Goal: Navigation & Orientation: Understand site structure

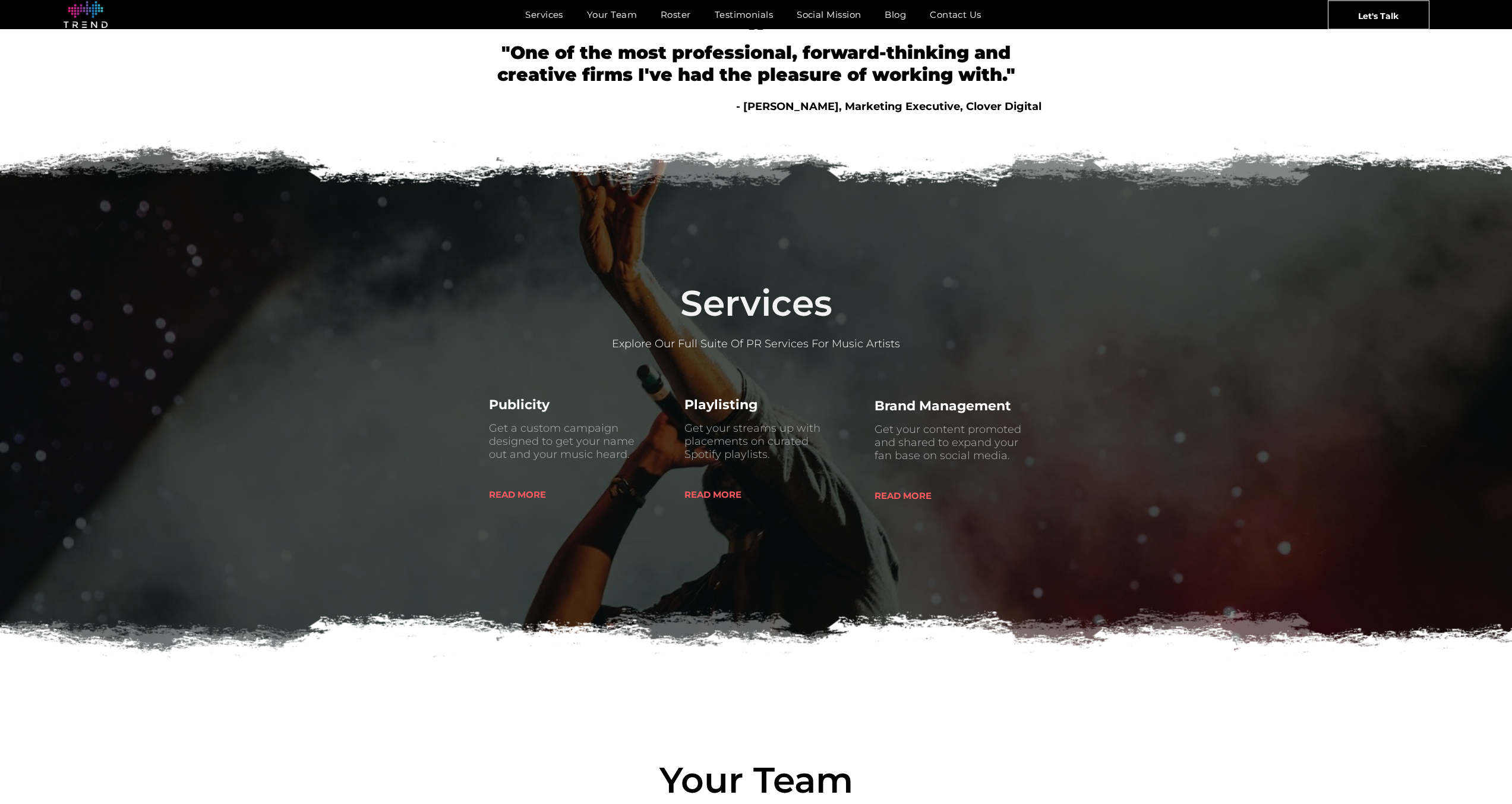
scroll to position [21, 0]
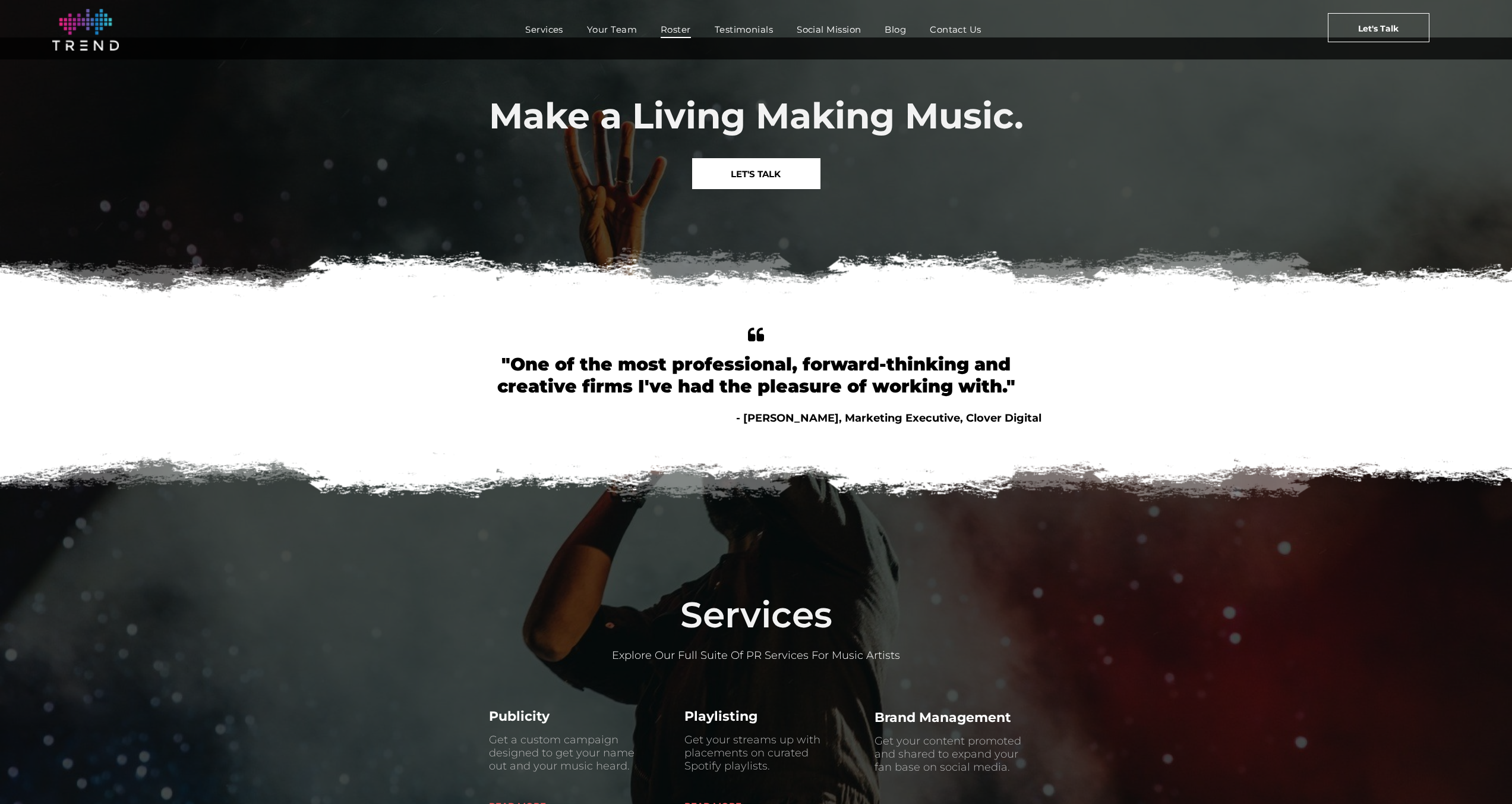
click at [673, 28] on span "Roster" at bounding box center [676, 30] width 30 height 18
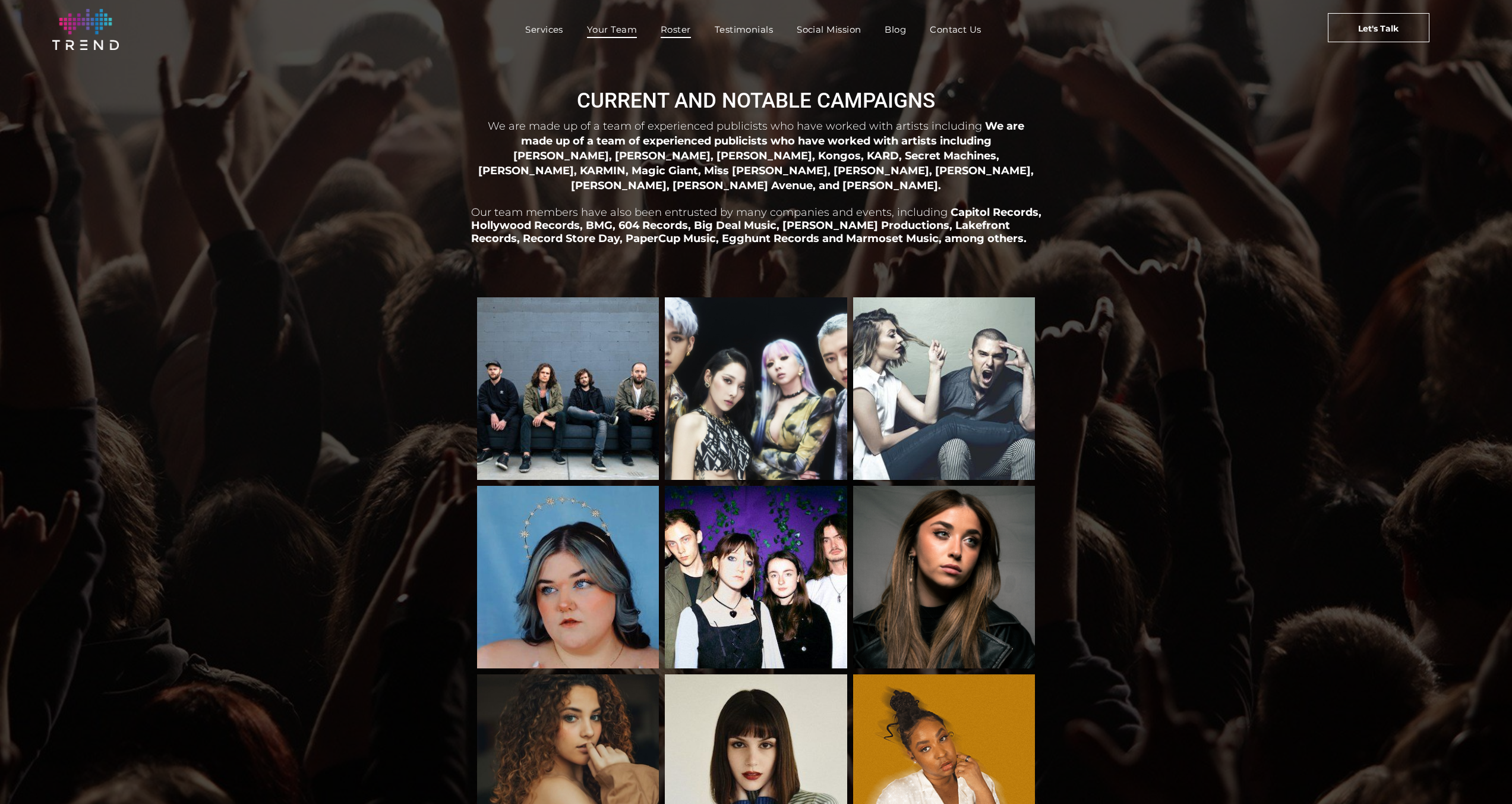
click at [623, 33] on span "Your Team" at bounding box center [612, 30] width 50 height 18
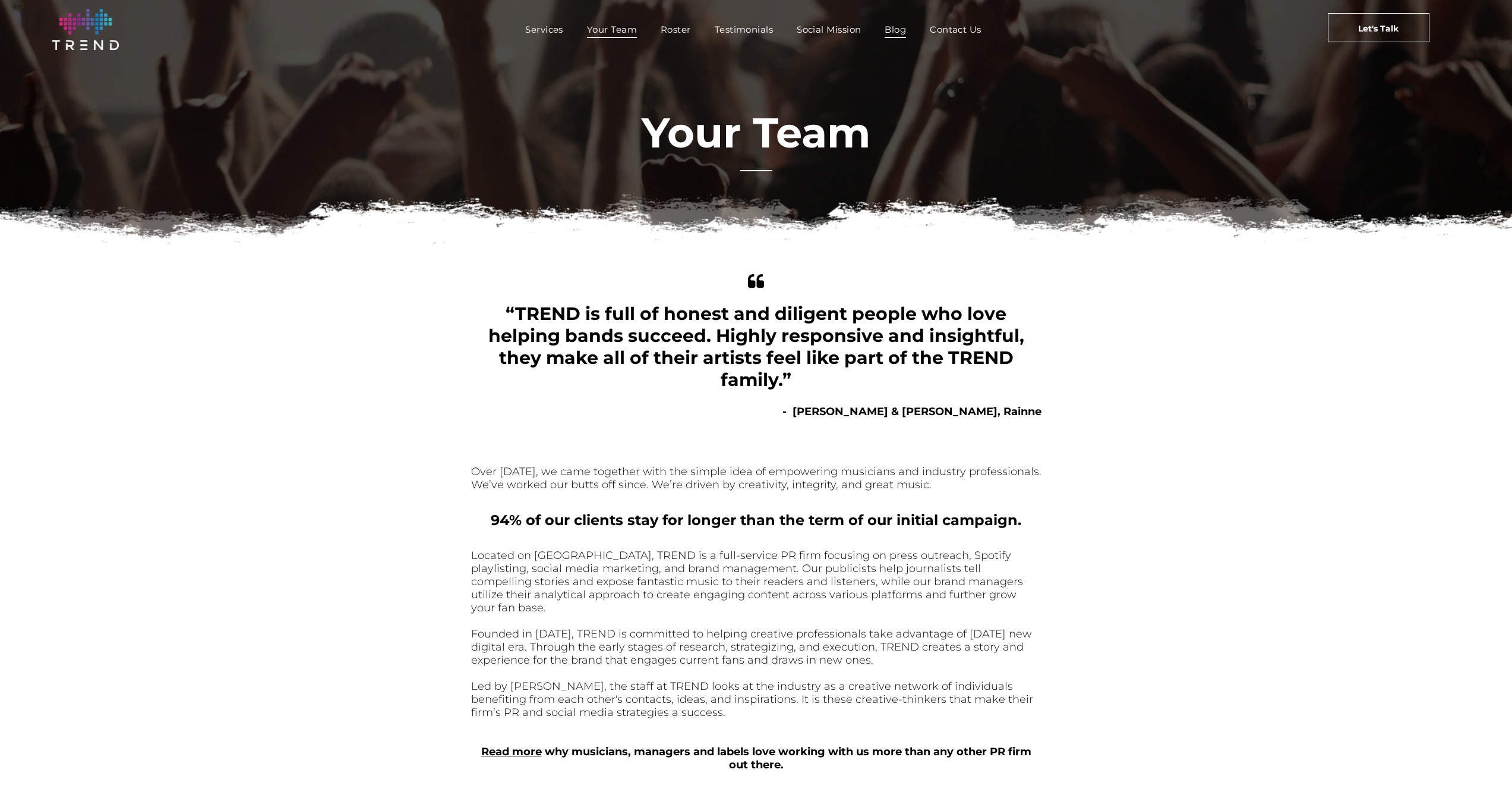
click at [899, 27] on span "Blog" at bounding box center [895, 30] width 21 height 18
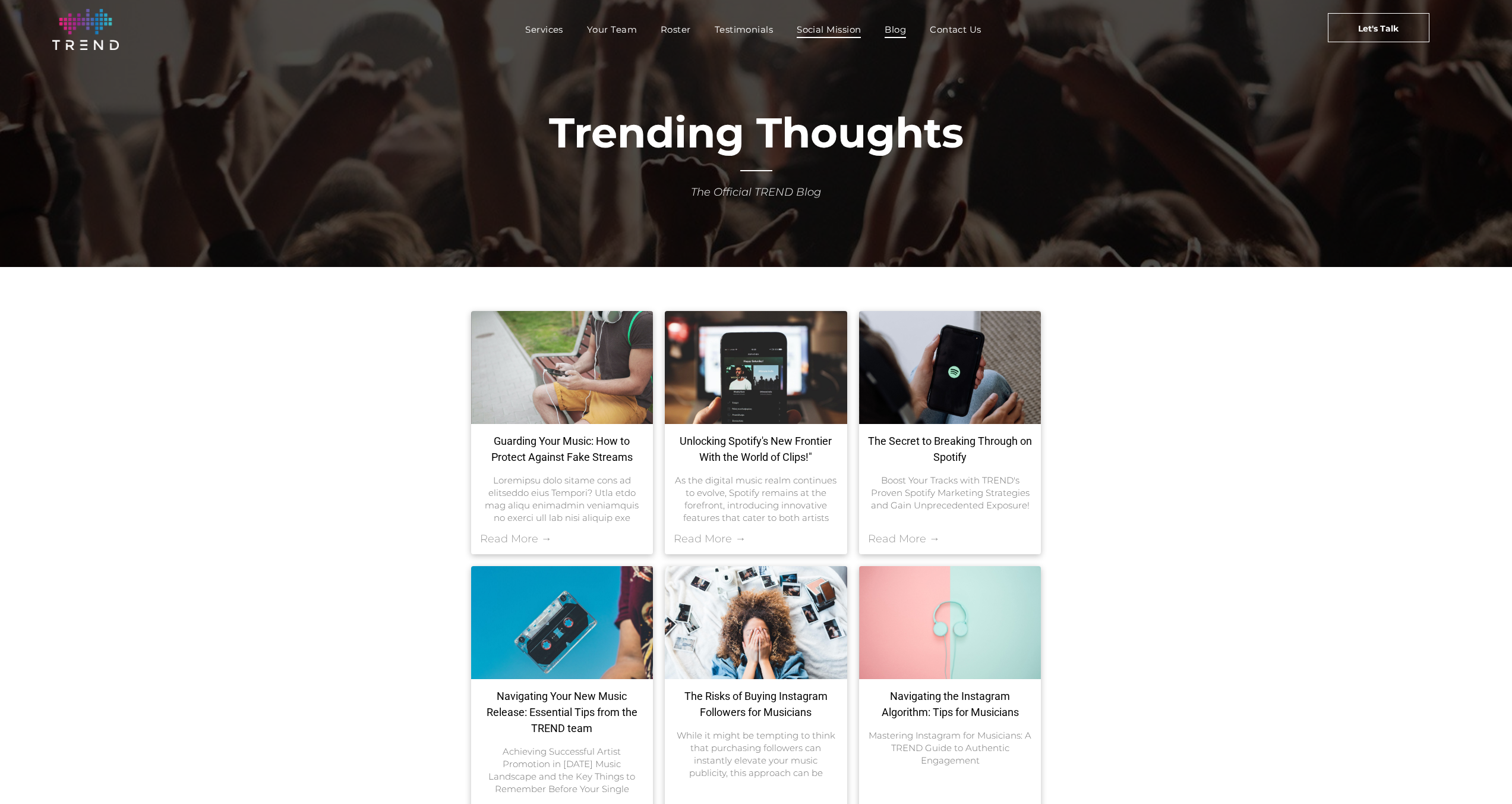
click at [833, 33] on span "Social Mission" at bounding box center [828, 30] width 64 height 18
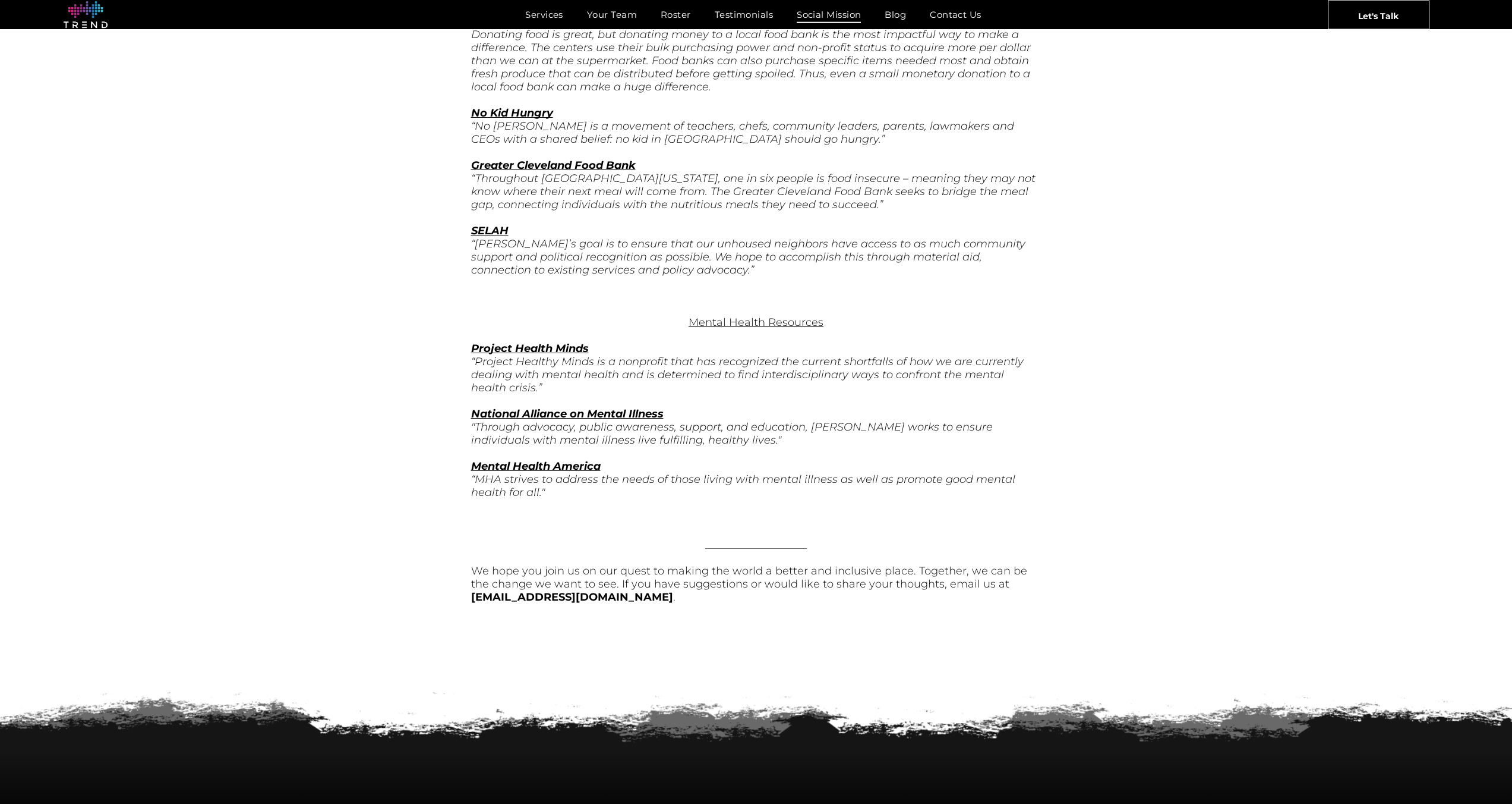
scroll to position [3776, 0]
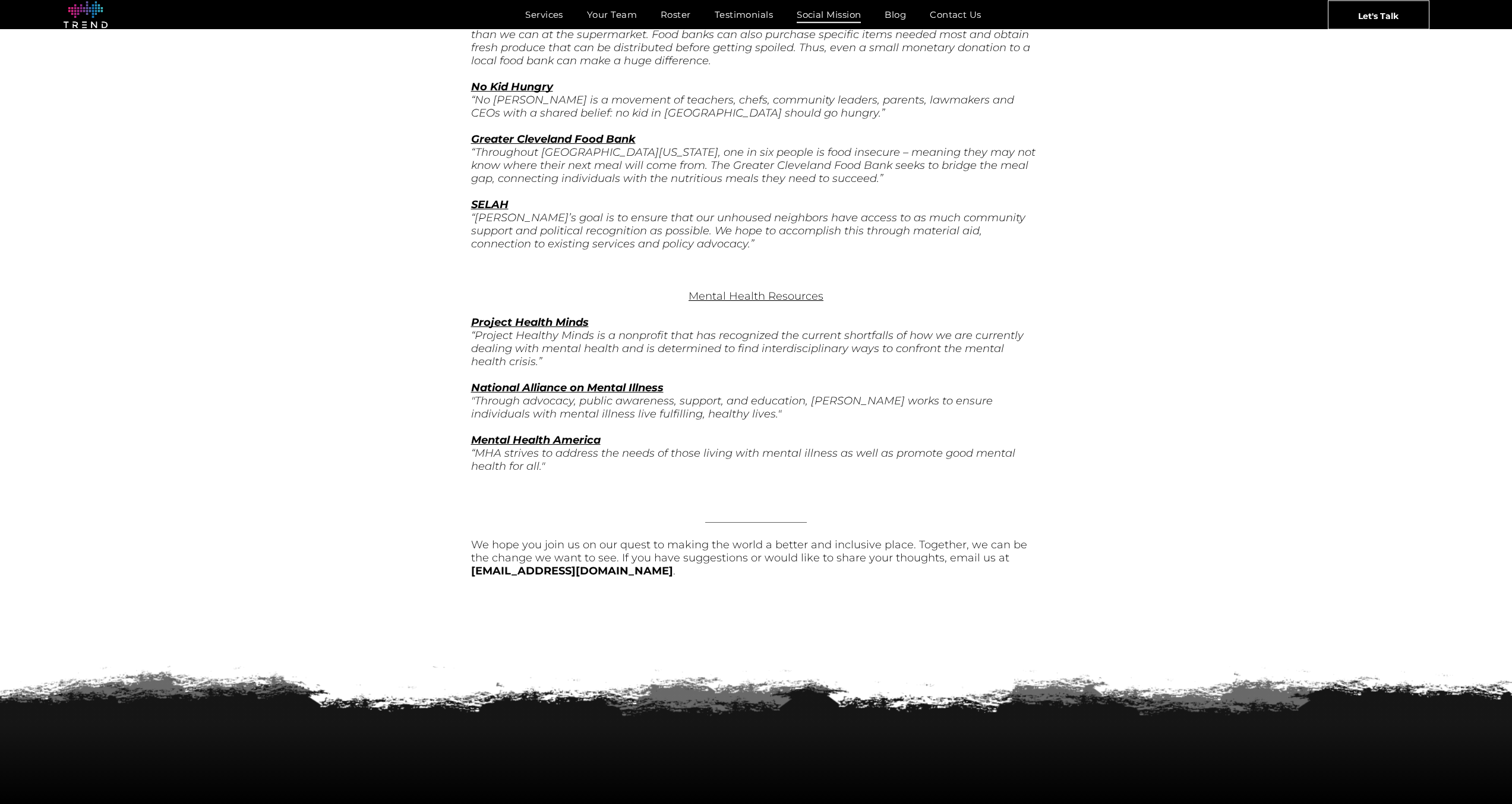
click at [745, 3] on nav "Services Your Team Roster Testimonials Social Mission Blog Contact Us" at bounding box center [753, 14] width 980 height 26
click at [745, 23] on span "Testimonials" at bounding box center [744, 15] width 58 height 18
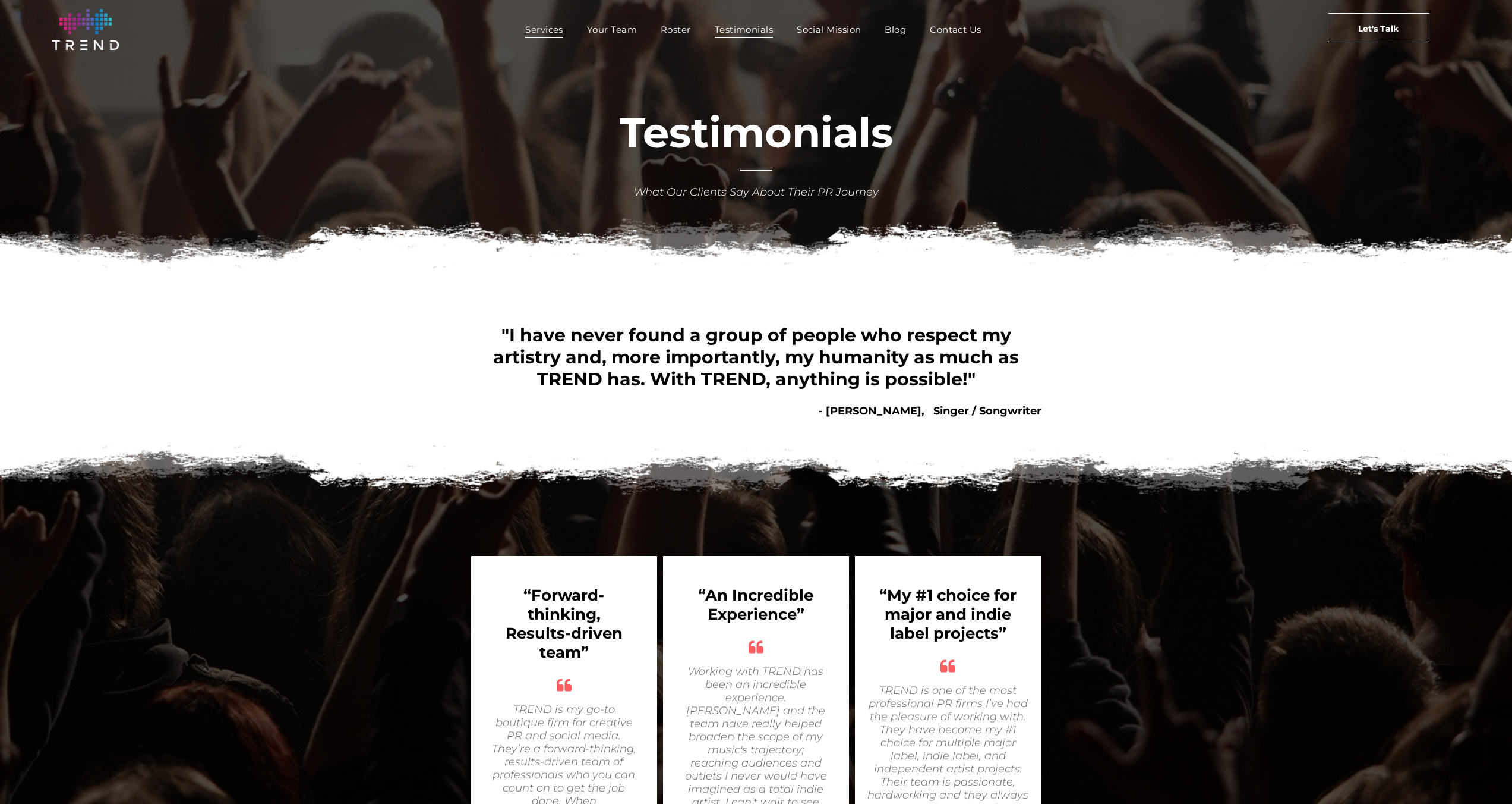
click at [551, 33] on span "Services" at bounding box center [544, 30] width 38 height 18
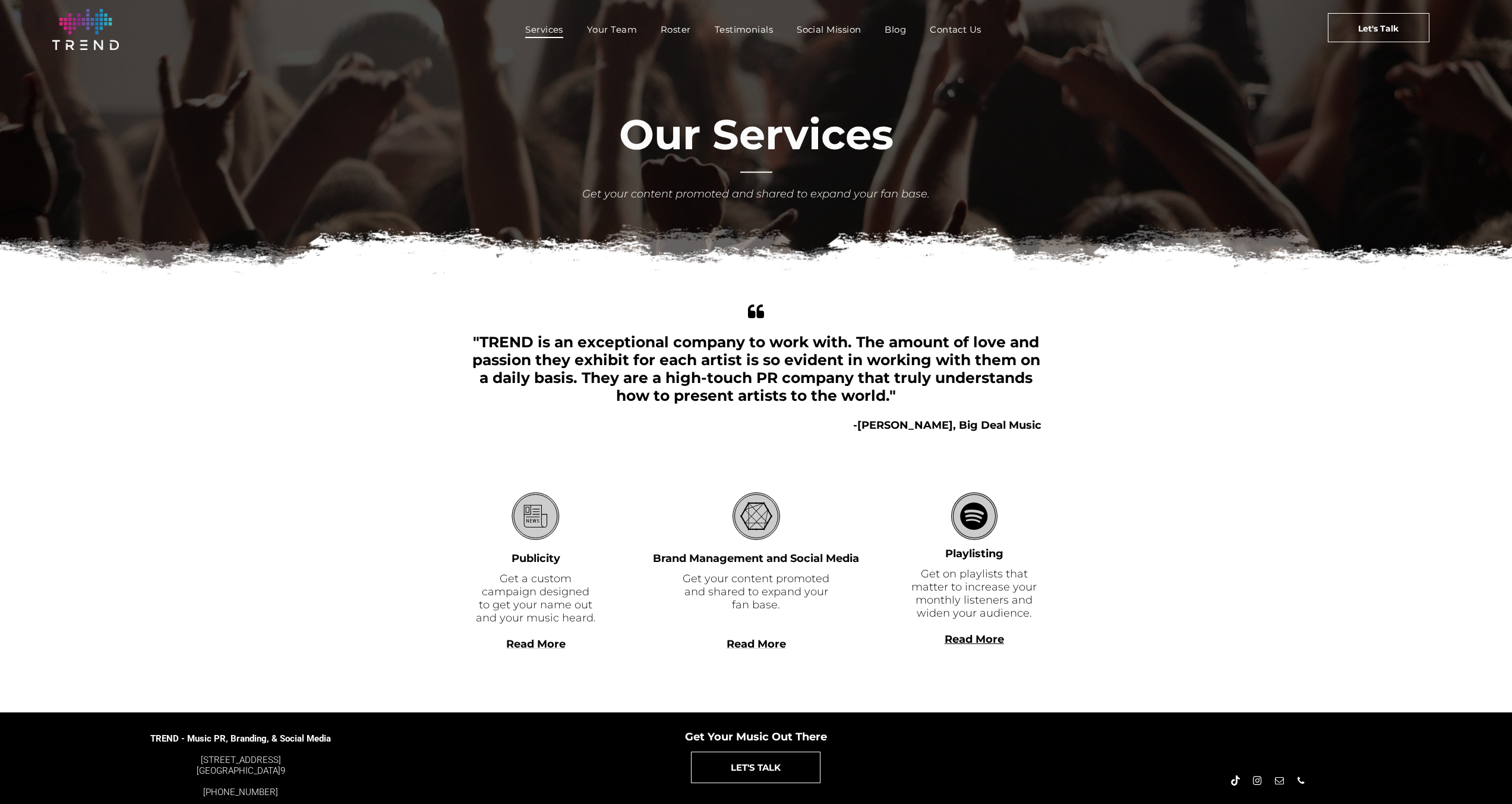
scroll to position [40, 0]
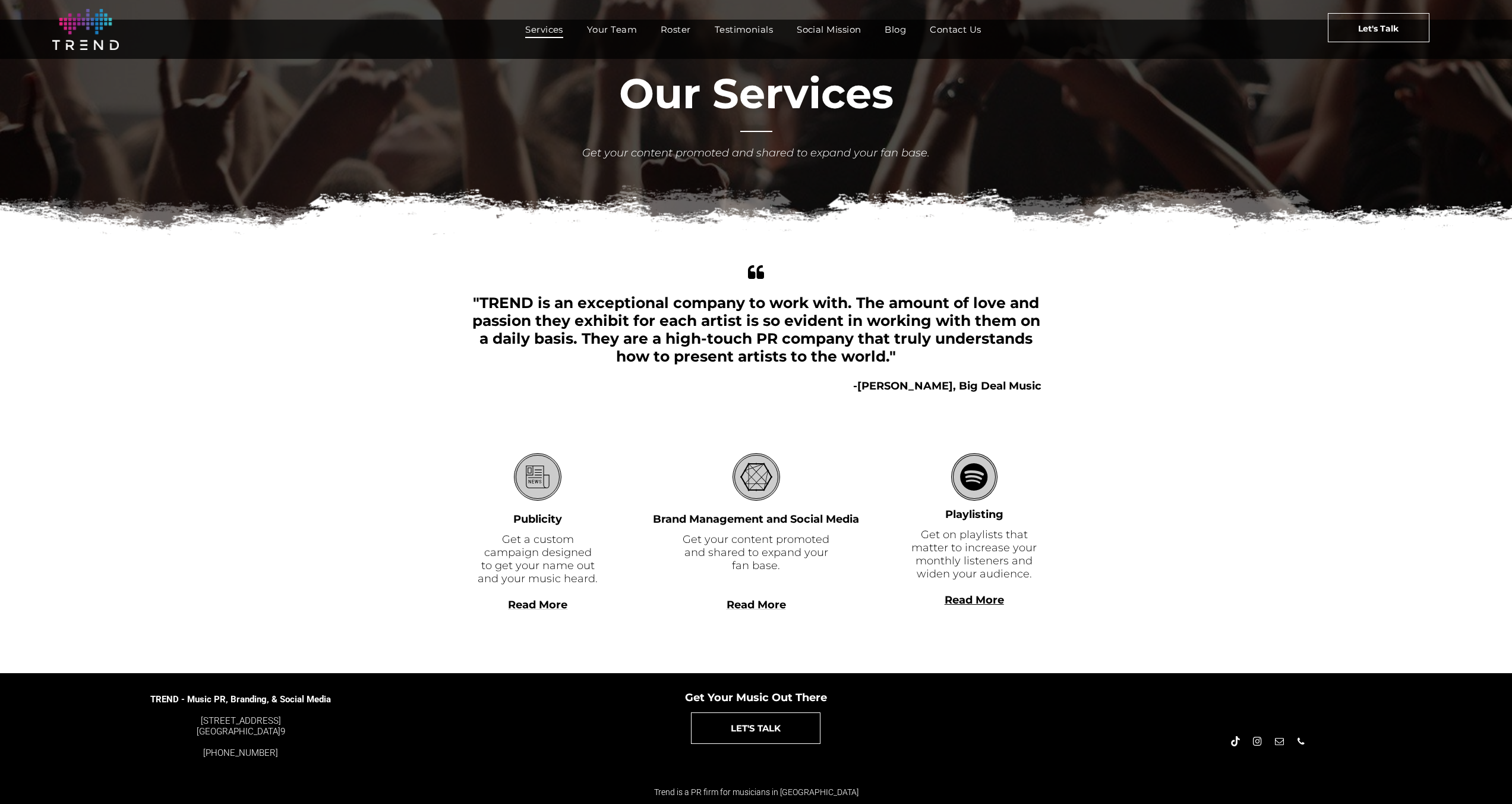
click at [973, 600] on b "Read More" at bounding box center [975, 600] width 60 height 13
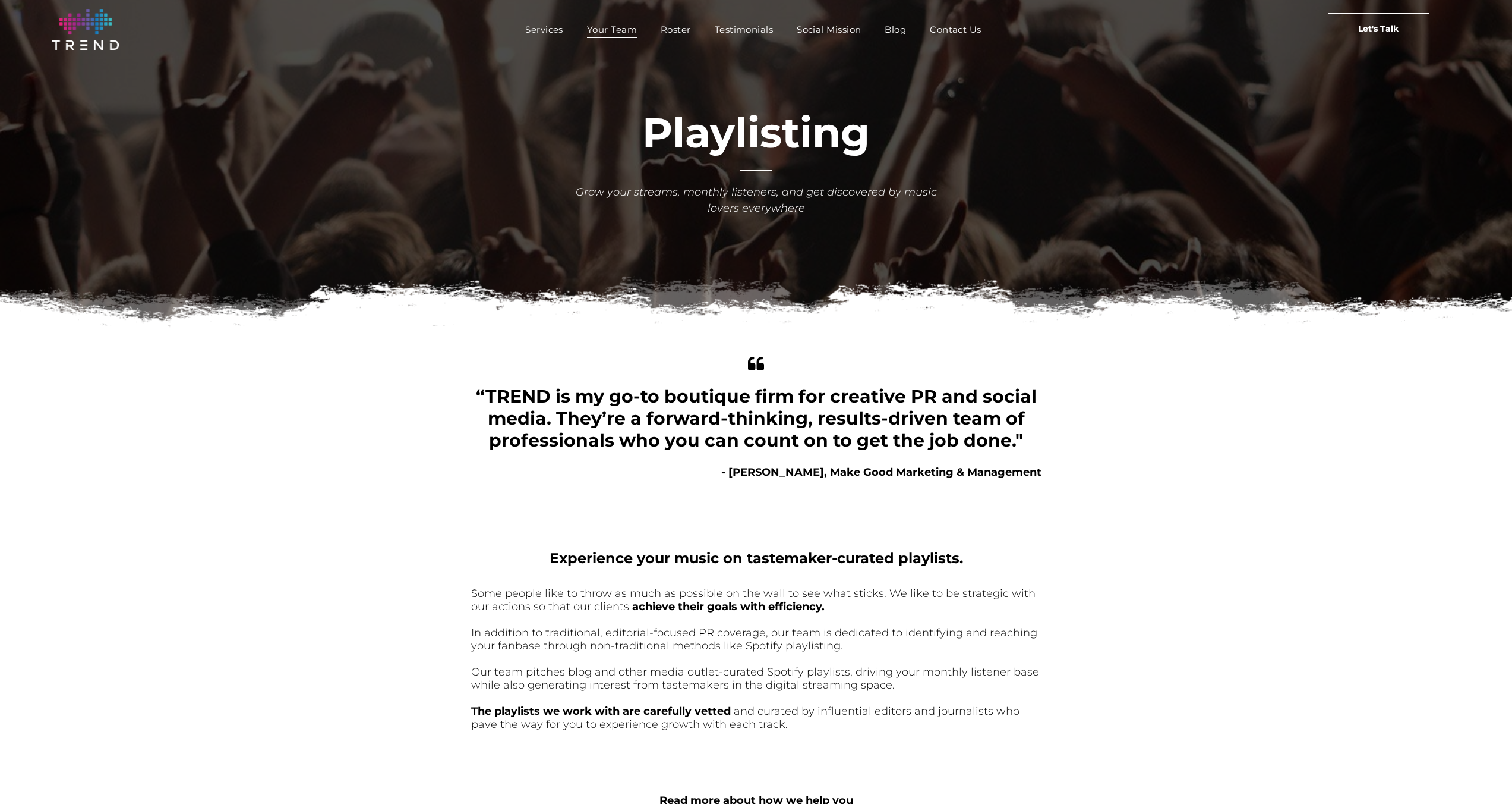
click at [598, 33] on span "Your Team" at bounding box center [612, 30] width 50 height 18
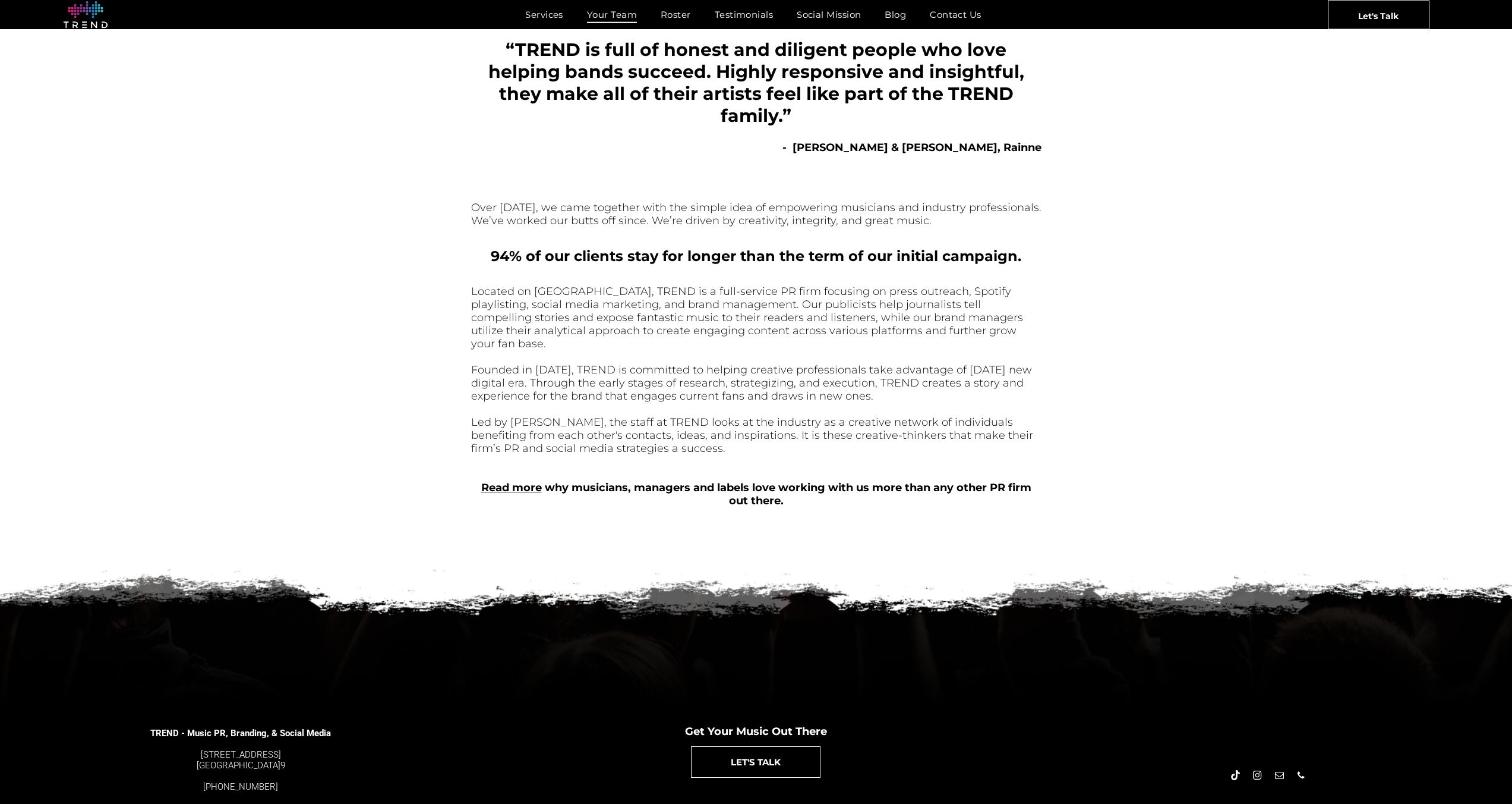
scroll to position [284, 0]
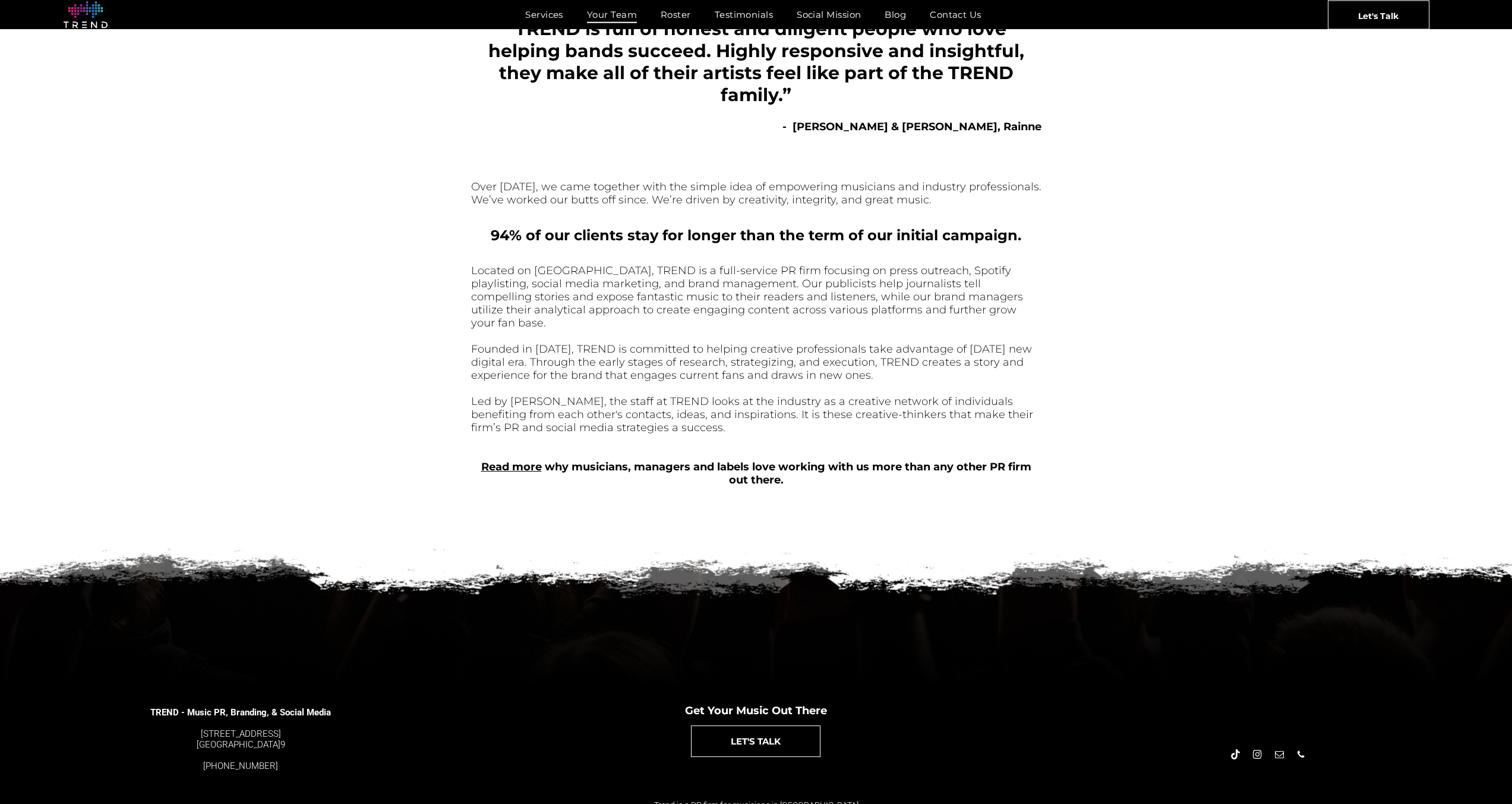
click at [525, 461] on link "Read more" at bounding box center [511, 467] width 61 height 13
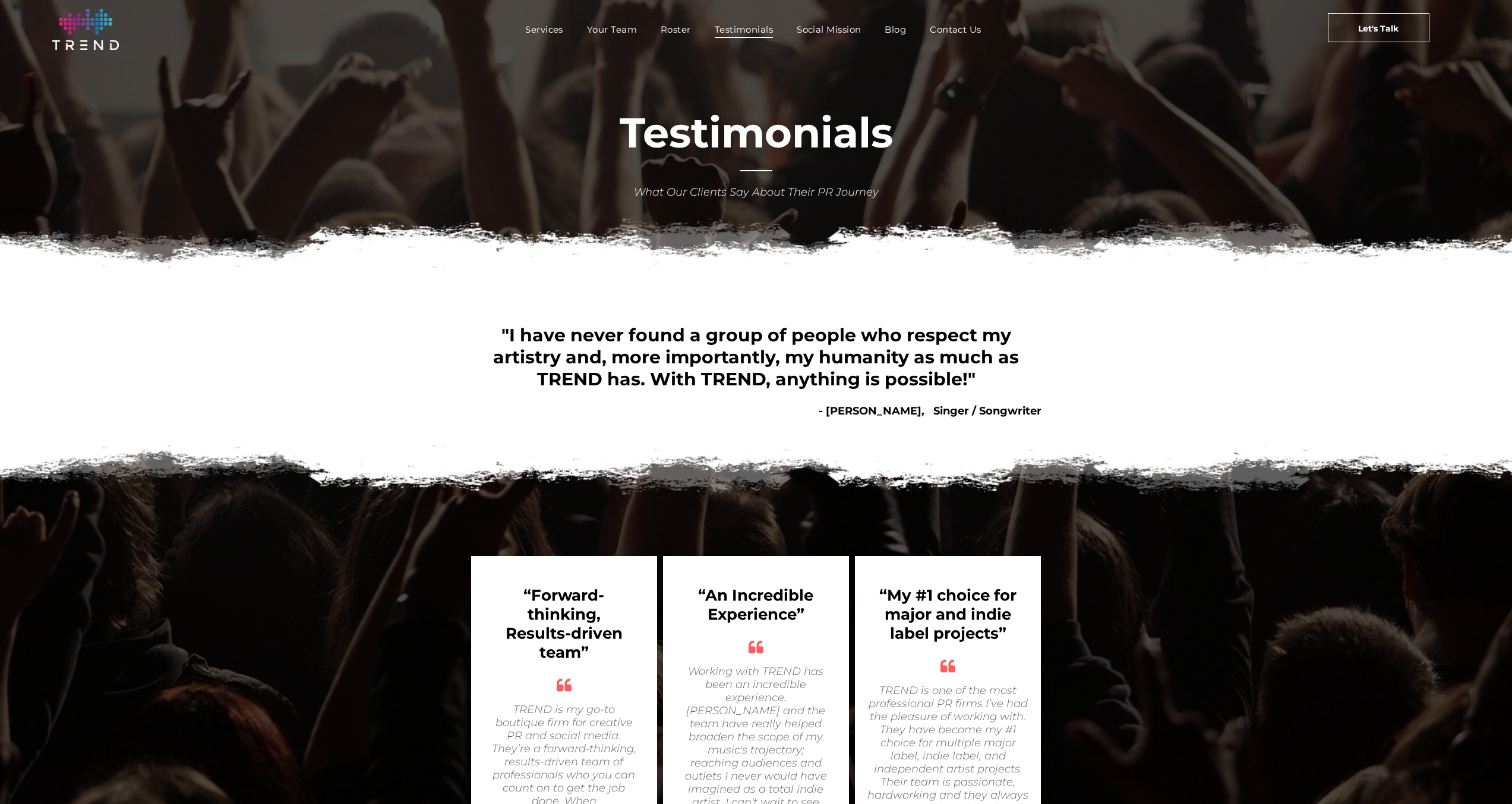
click at [84, 34] on img at bounding box center [85, 29] width 67 height 41
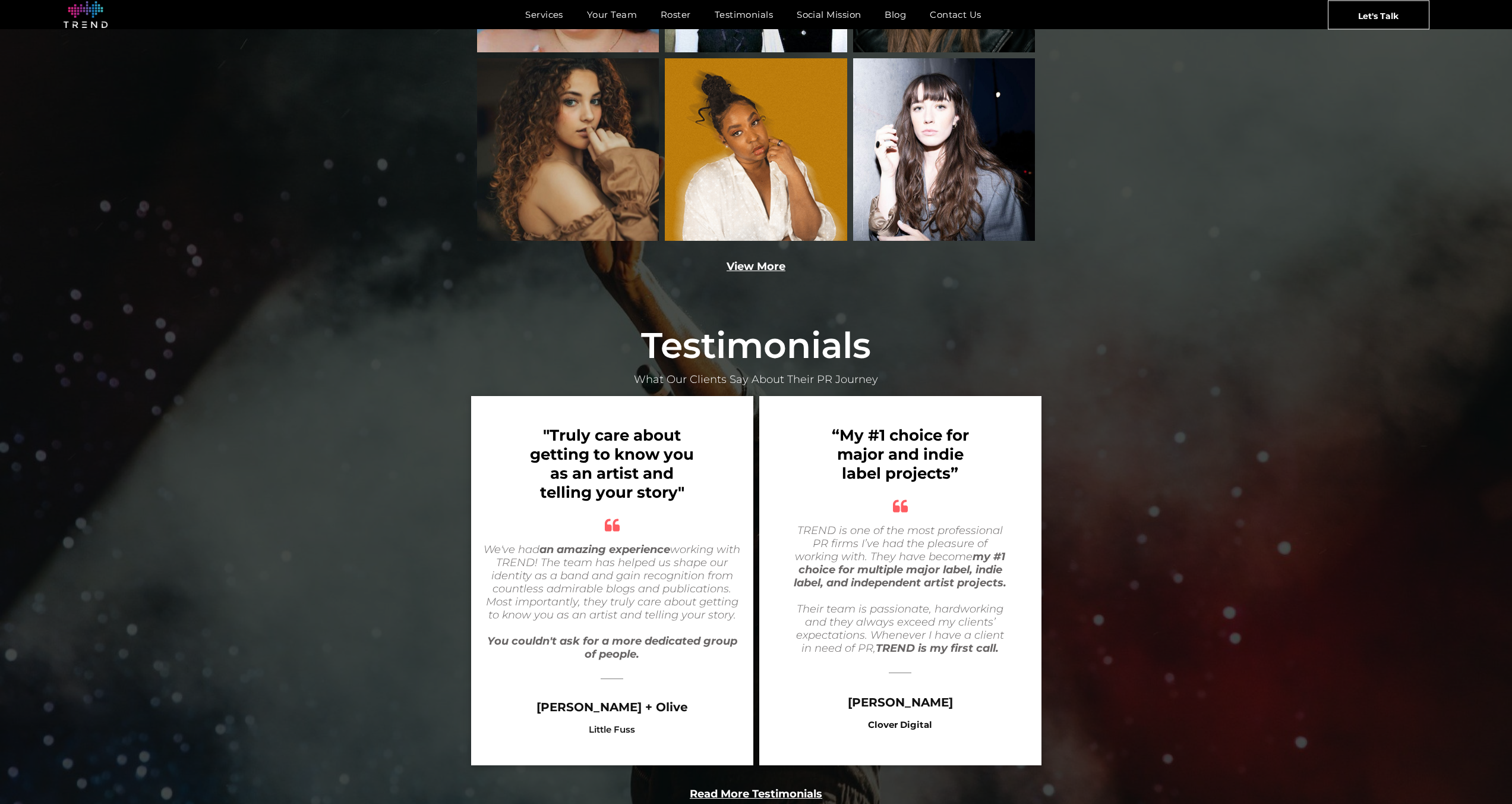
scroll to position [2172, 0]
